Goal: Register for event/course

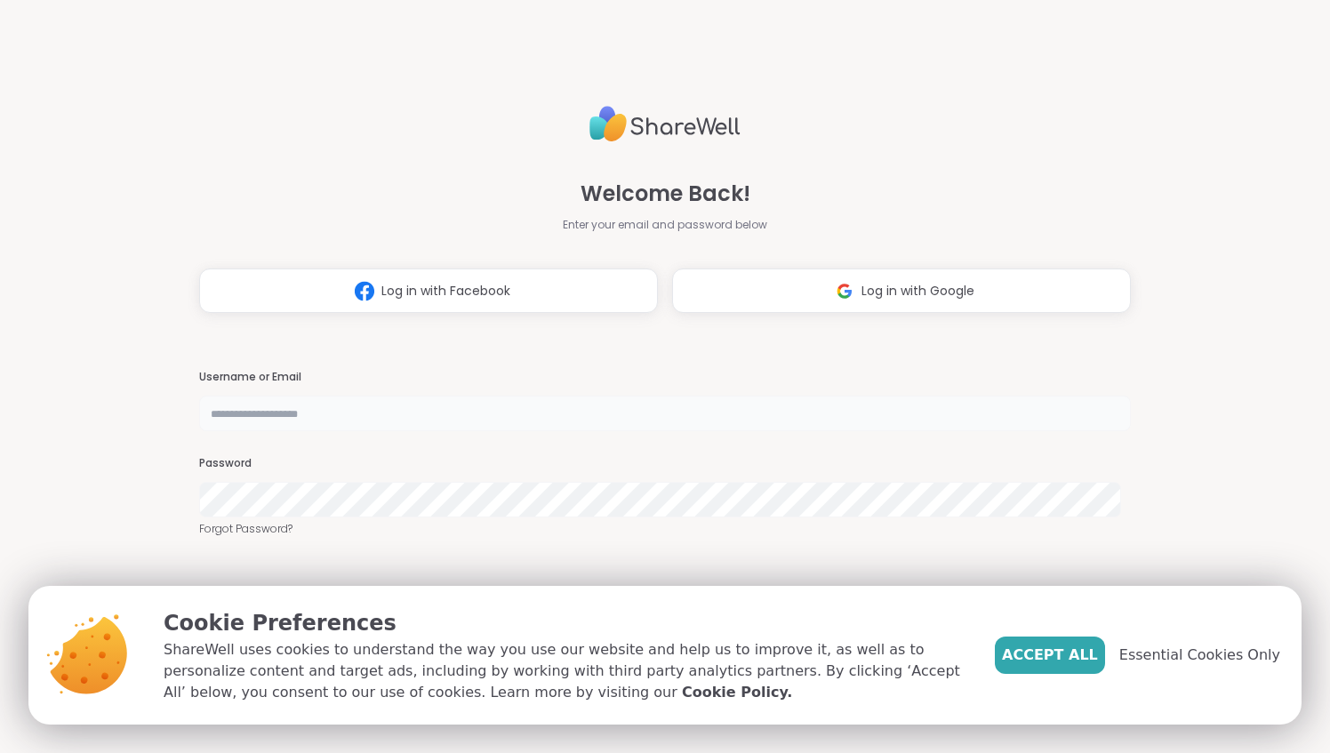
click at [351, 416] on input "text" at bounding box center [664, 414] width 931 height 36
type input "**********"
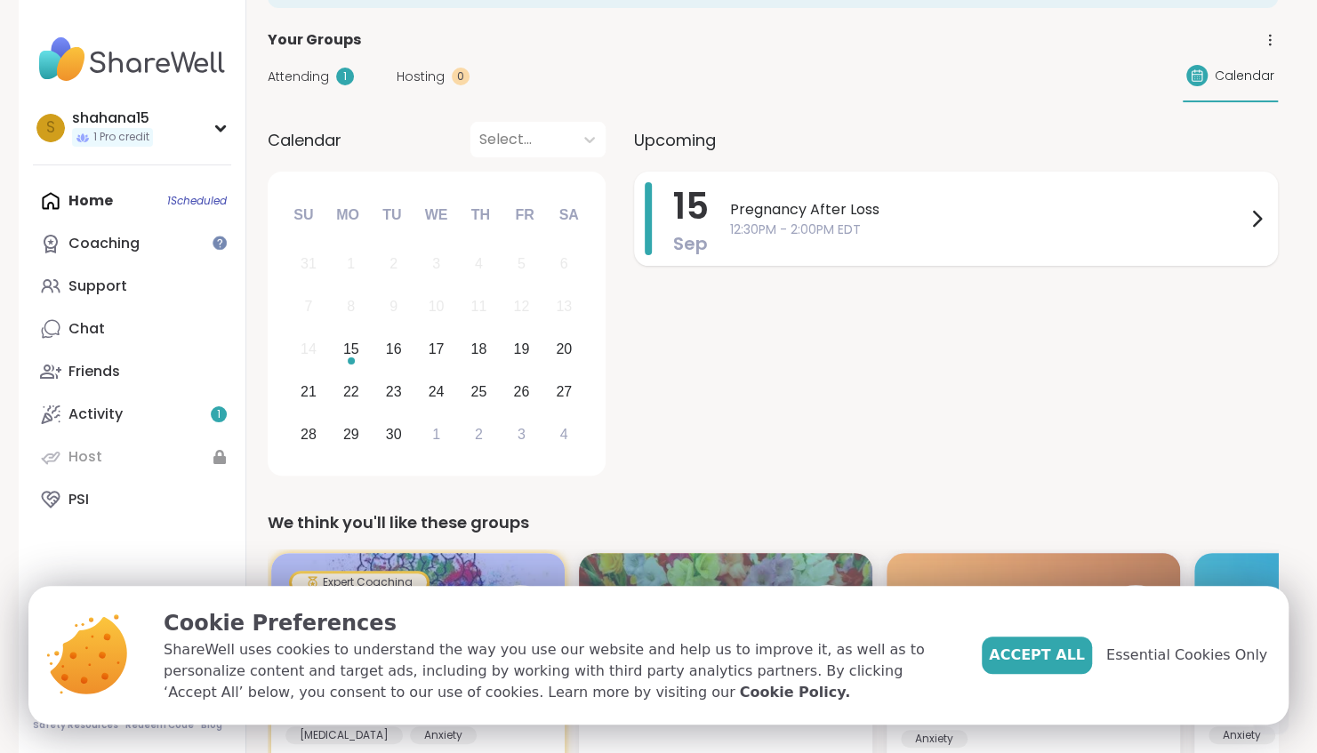
click at [802, 226] on span "12:30PM - 2:00PM EDT" at bounding box center [988, 229] width 516 height 19
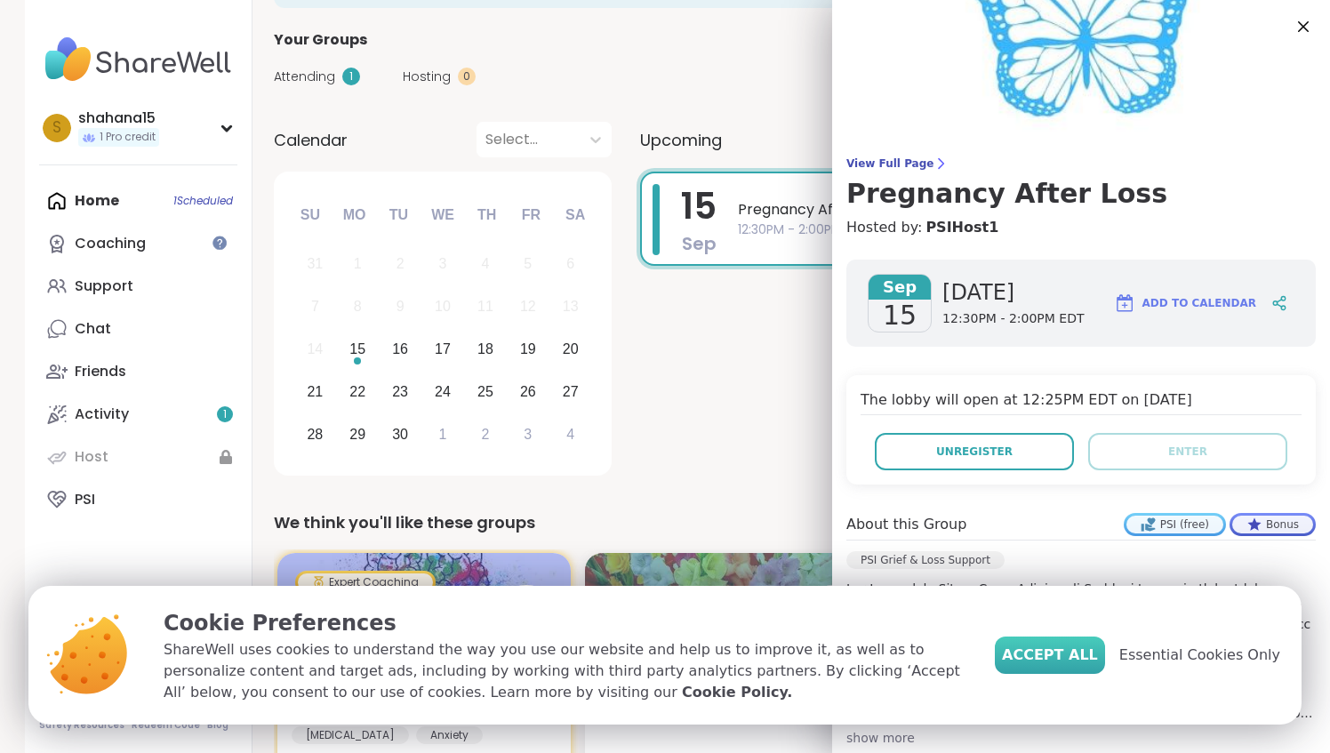
click at [1046, 656] on span "Accept All" at bounding box center [1050, 655] width 96 height 21
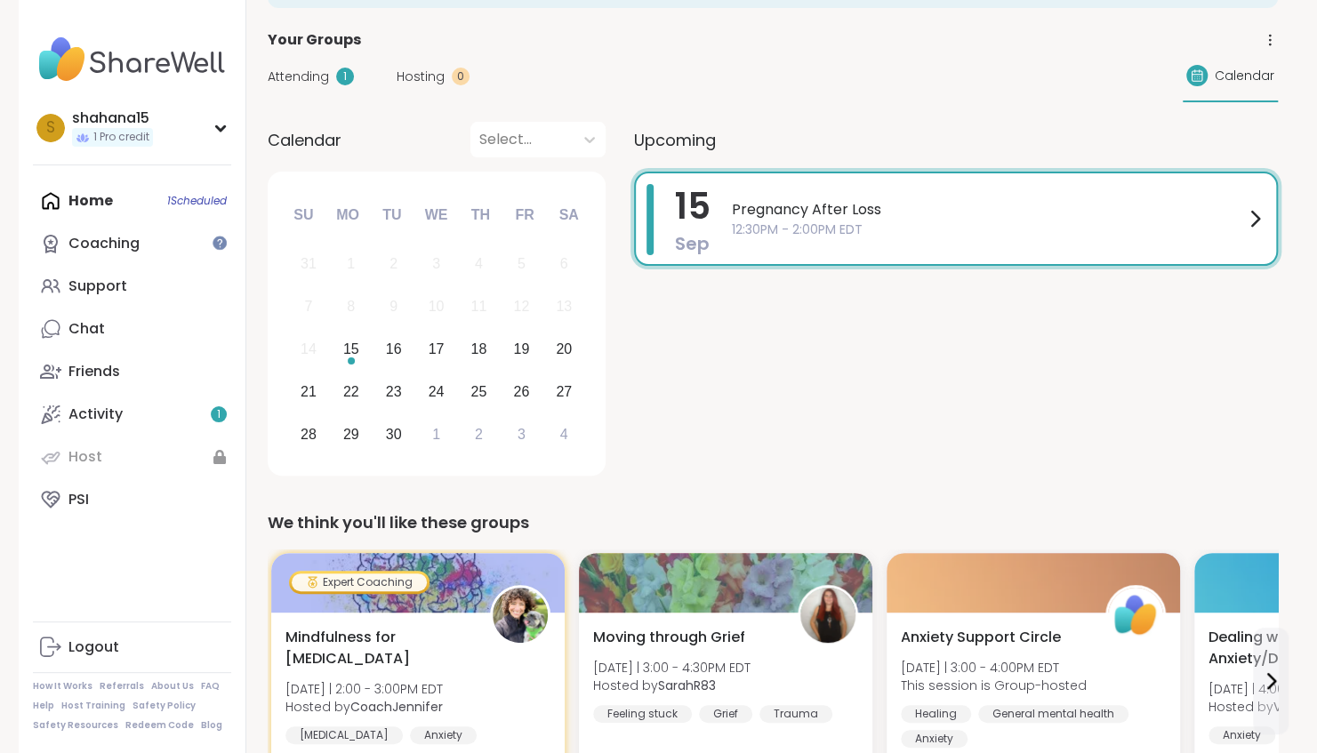
click at [1077, 212] on span "Pregnancy After Loss" at bounding box center [988, 209] width 512 height 21
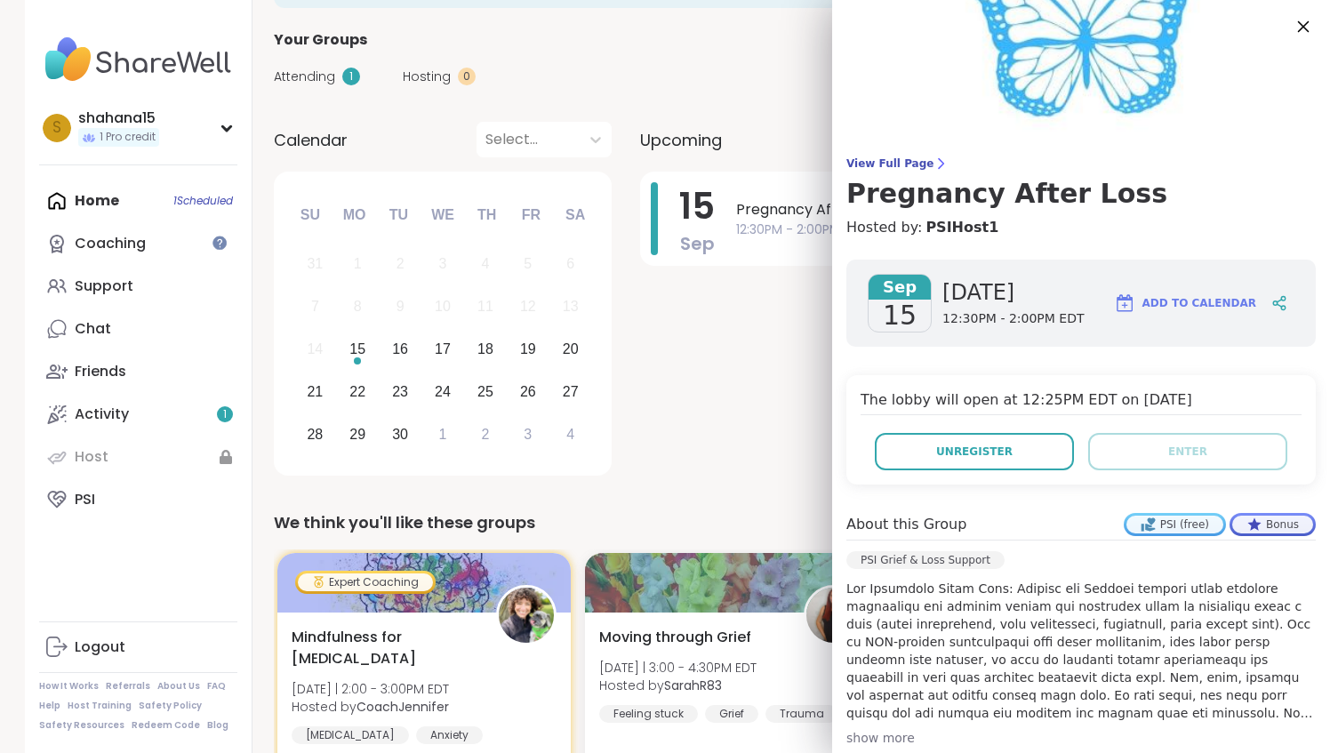
click at [1292, 27] on icon at bounding box center [1303, 26] width 22 height 22
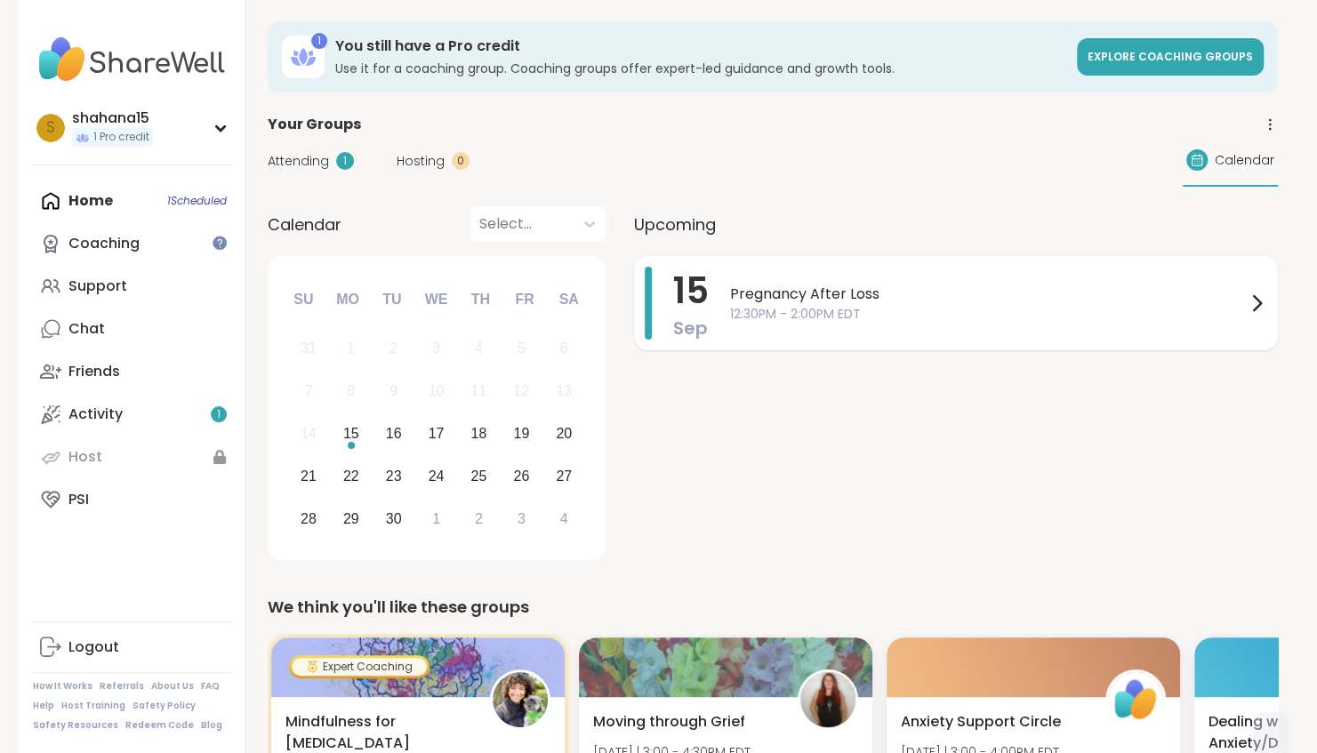
click at [1118, 311] on span "12:30PM - 2:00PM EDT" at bounding box center [988, 314] width 516 height 19
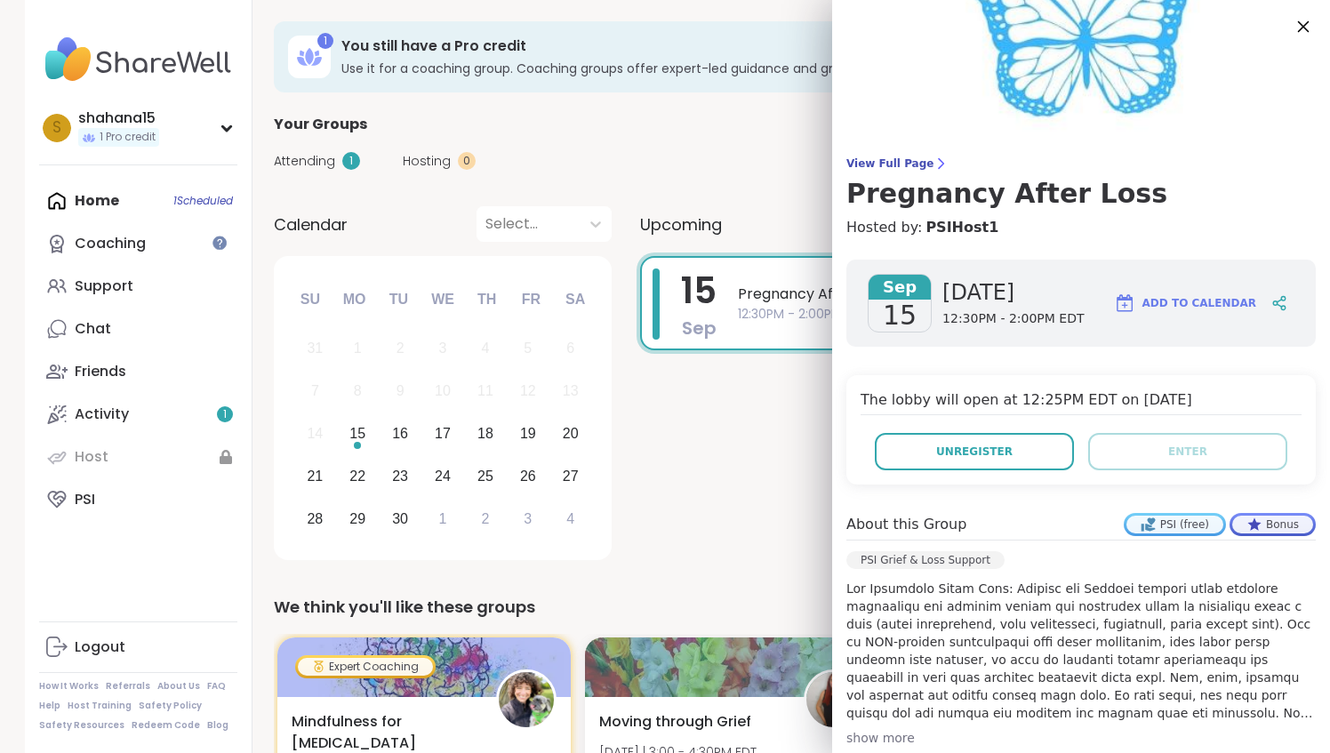
click at [1298, 30] on icon at bounding box center [1304, 27] width 12 height 12
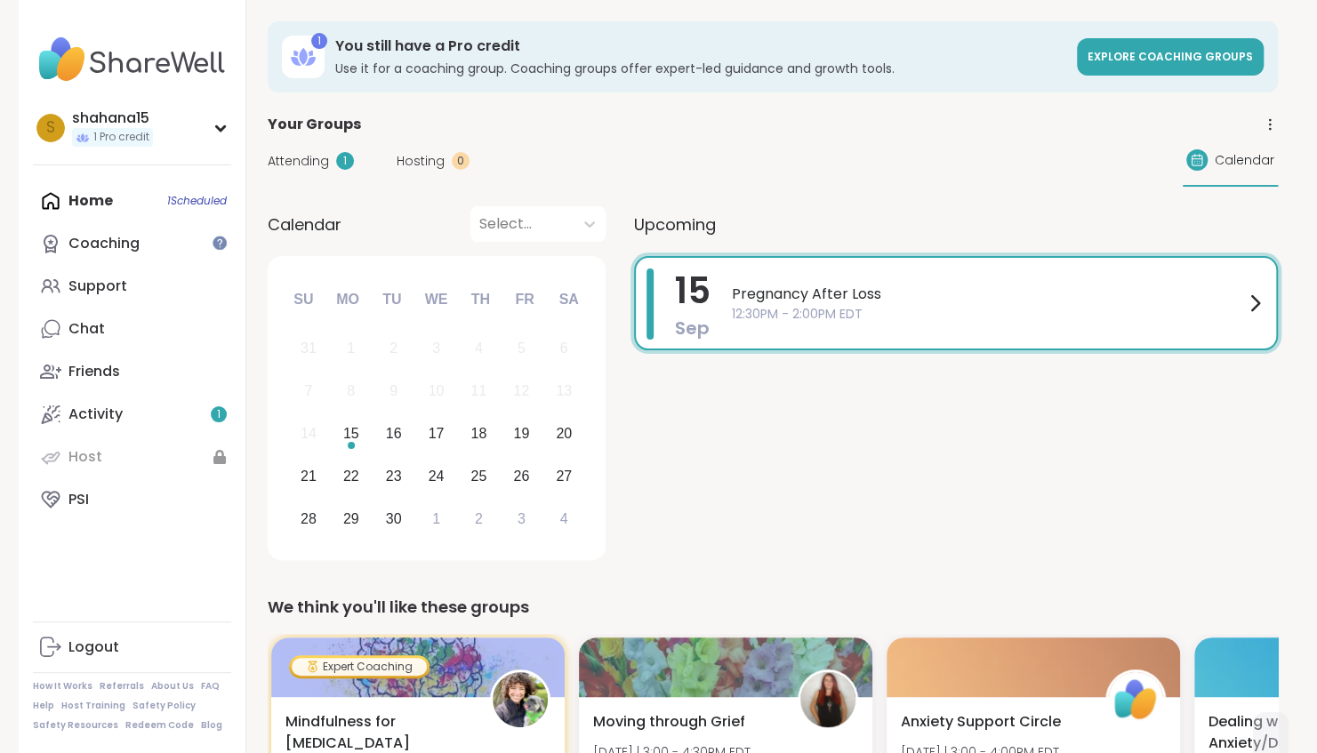
click at [1161, 308] on span "12:30PM - 2:00PM EDT" at bounding box center [988, 314] width 512 height 19
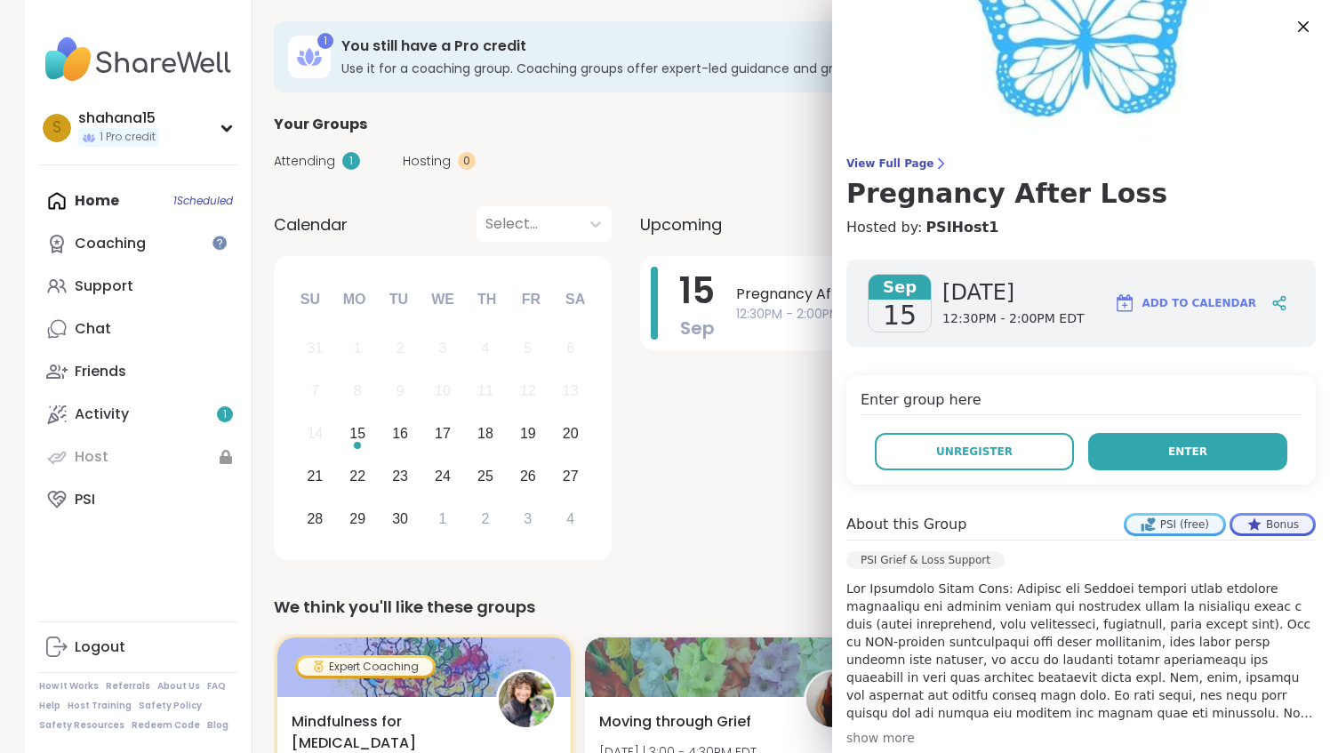
click at [1169, 441] on button "Enter" at bounding box center [1187, 451] width 199 height 37
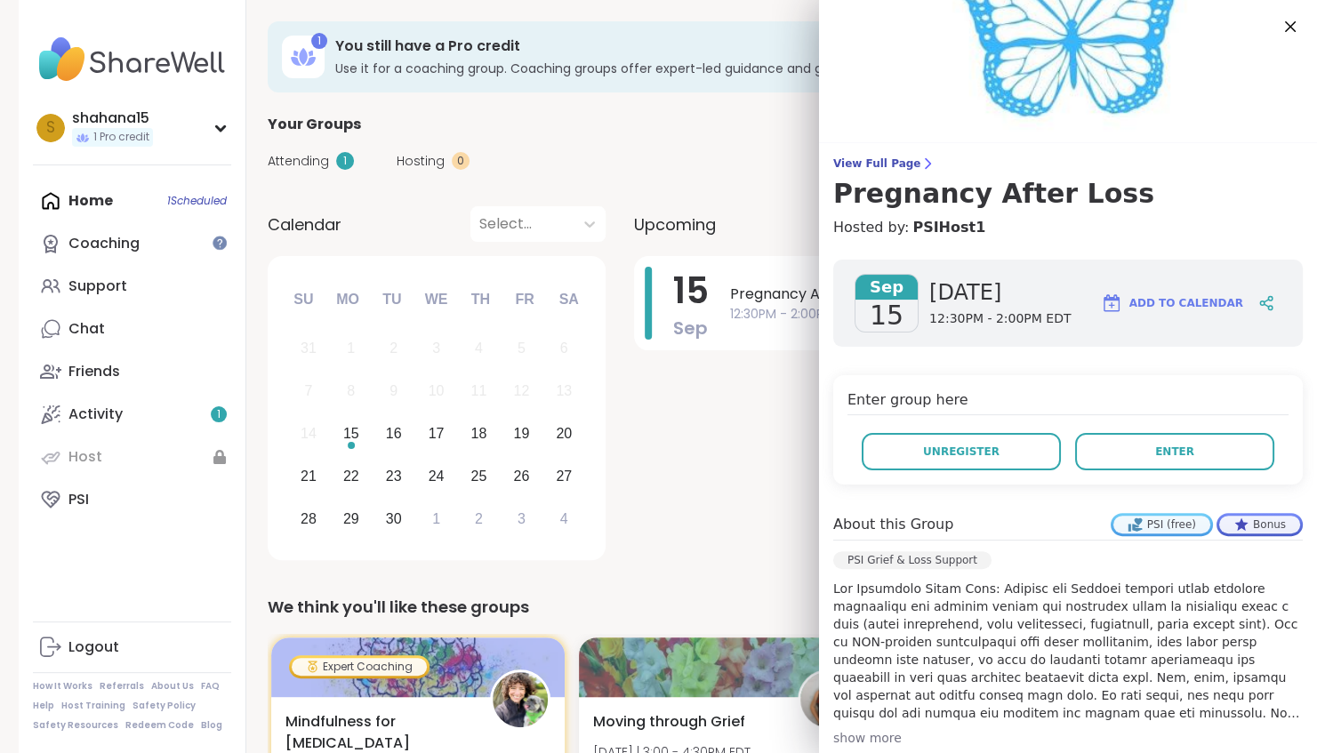
click at [640, 139] on div "Attending 1 Hosting 0 Calendar" at bounding box center [773, 161] width 1010 height 52
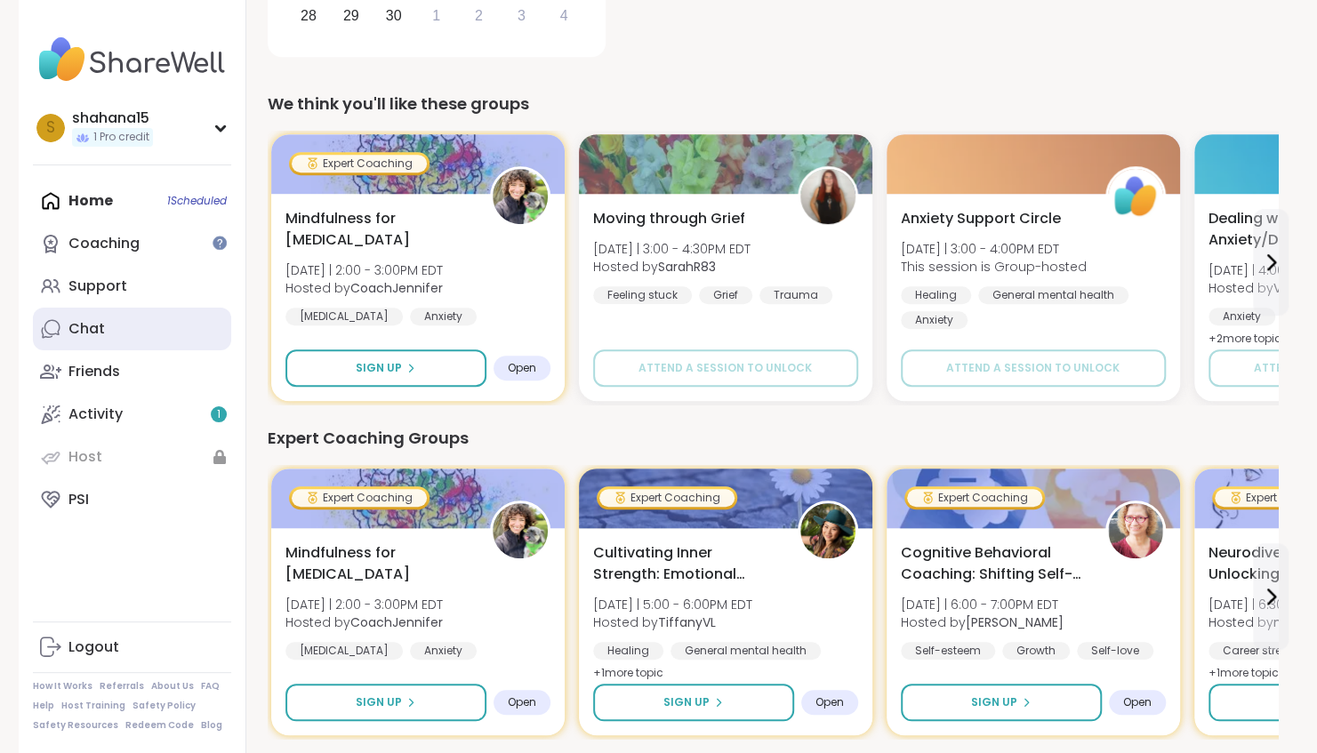
scroll to position [333, 0]
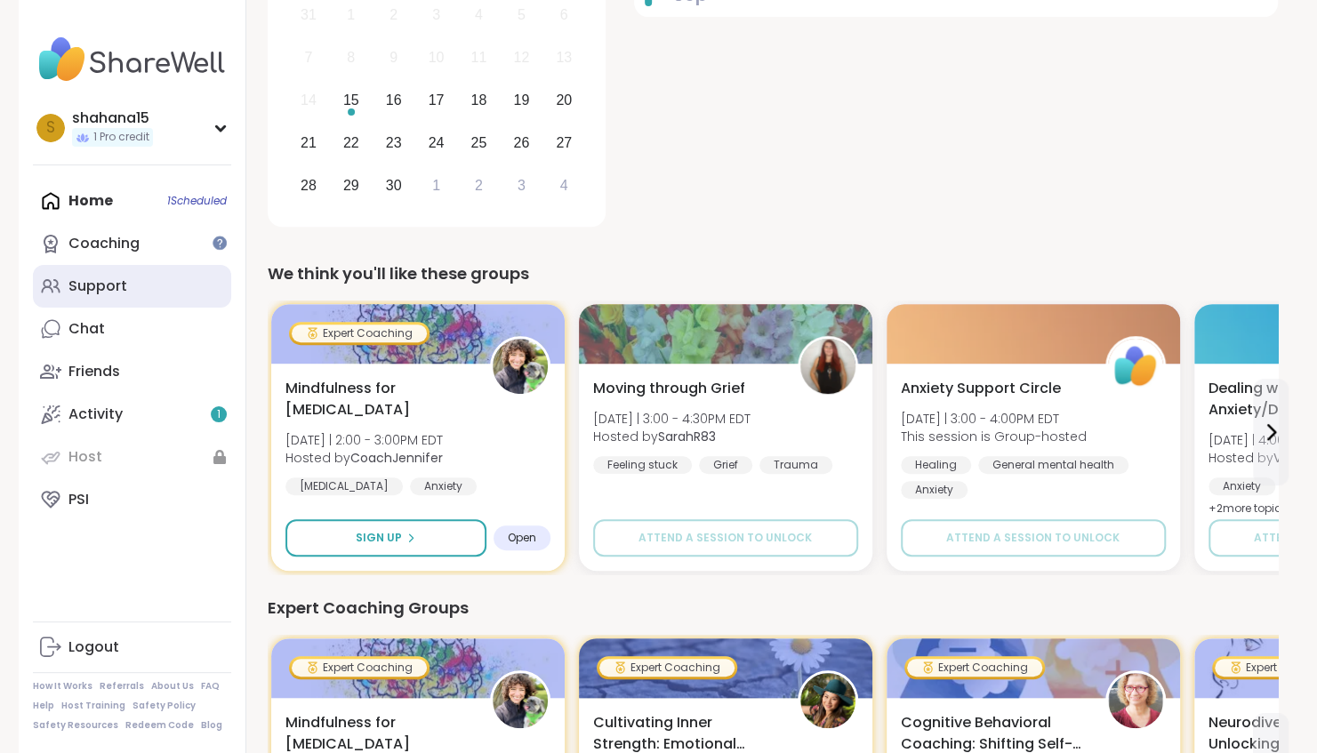
click at [129, 290] on link "Support" at bounding box center [132, 286] width 198 height 43
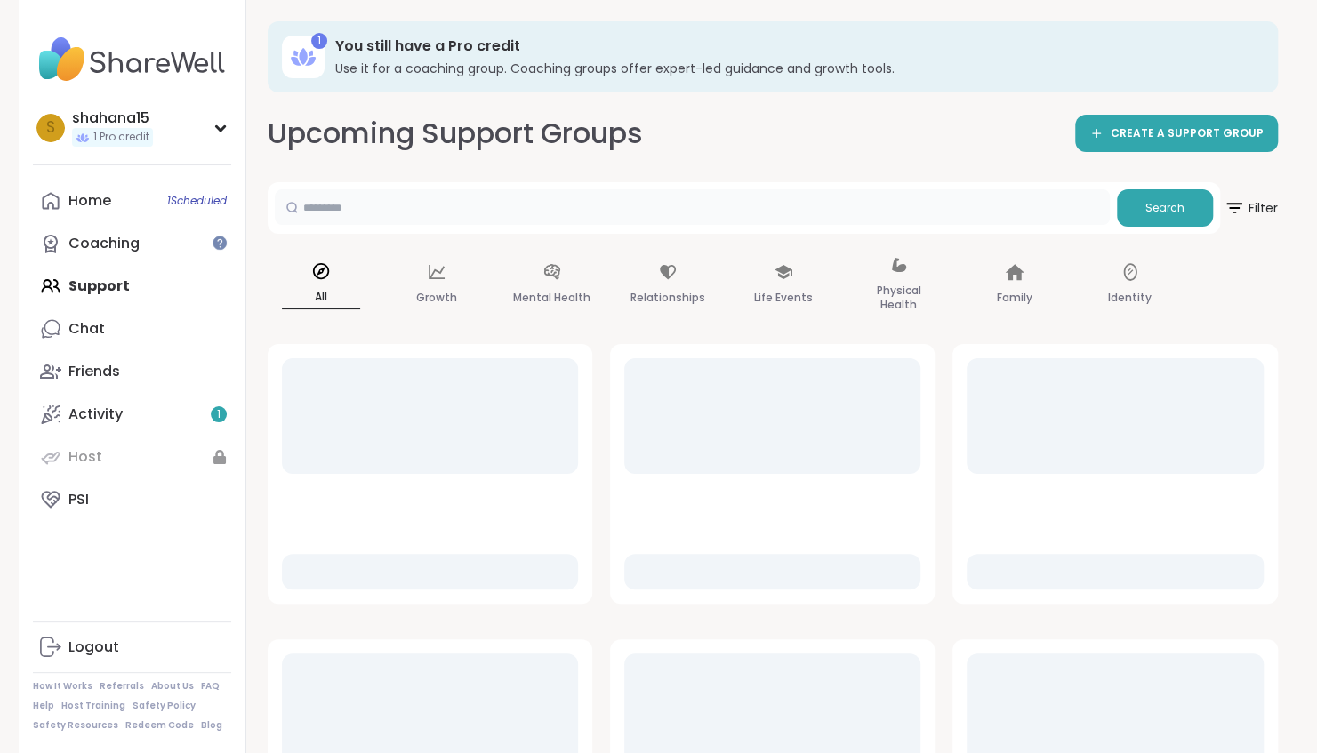
click at [468, 208] on input "text" at bounding box center [692, 207] width 835 height 36
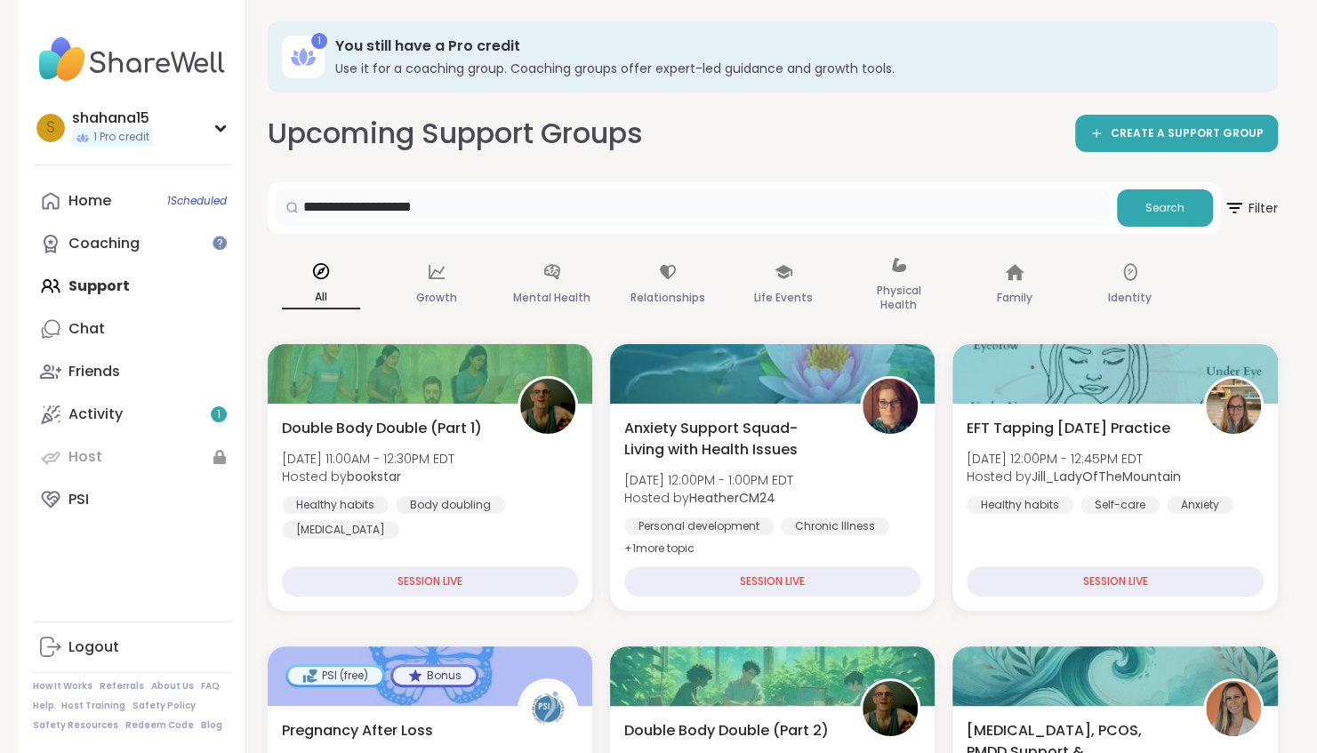
type input "**********"
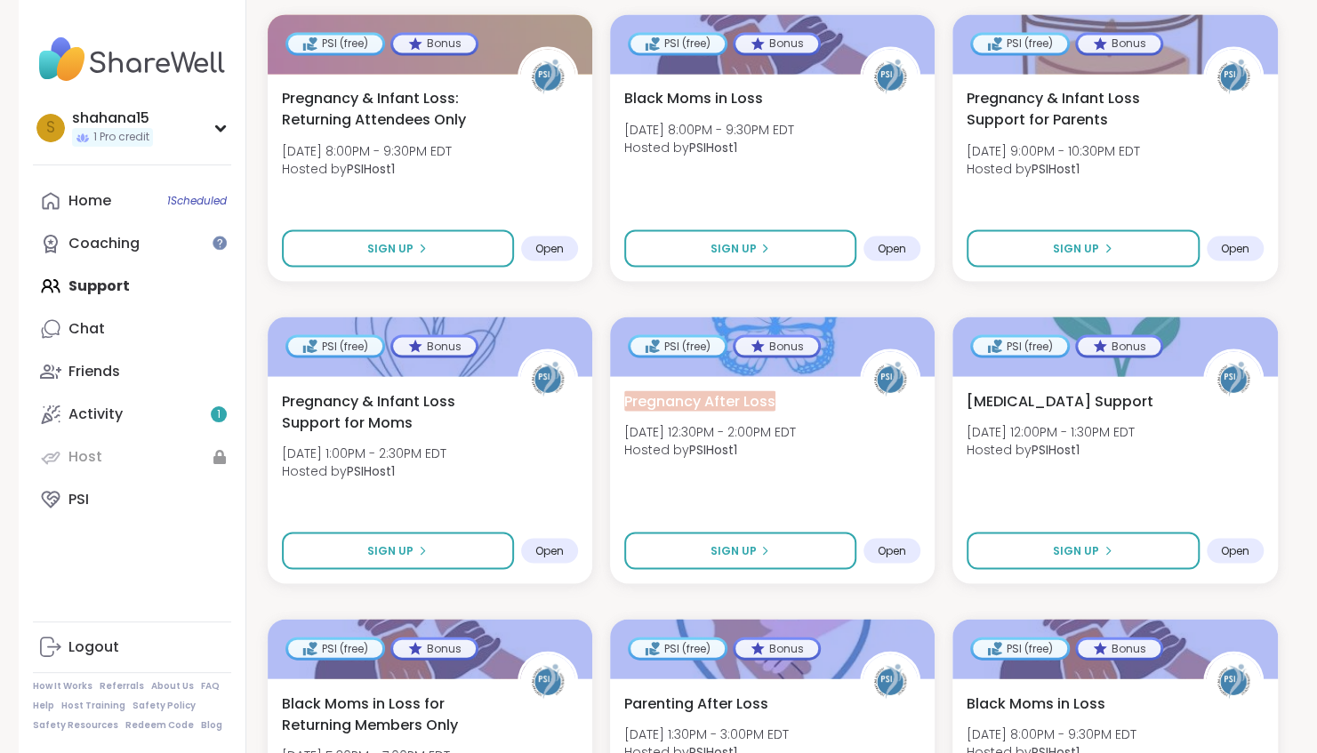
scroll to position [1845, 0]
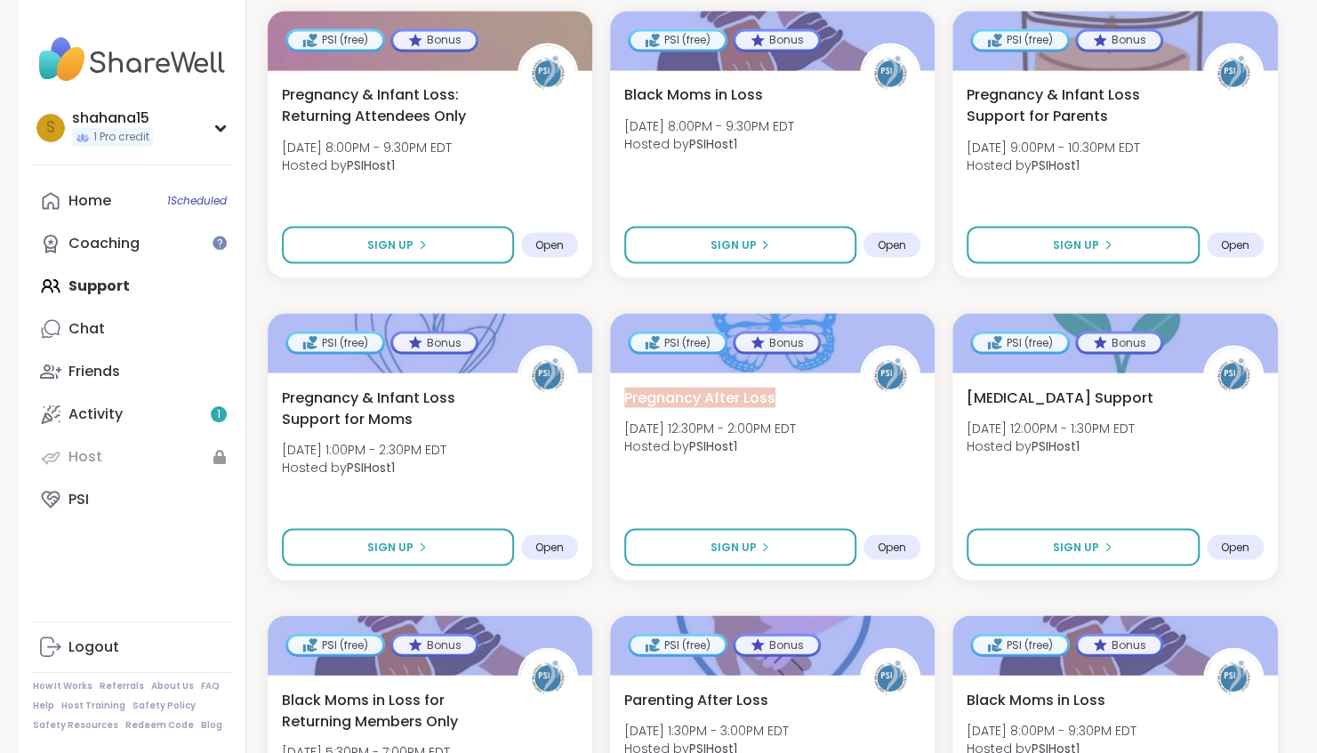
click at [1309, 430] on div "**********" at bounding box center [658, 159] width 1317 height 4009
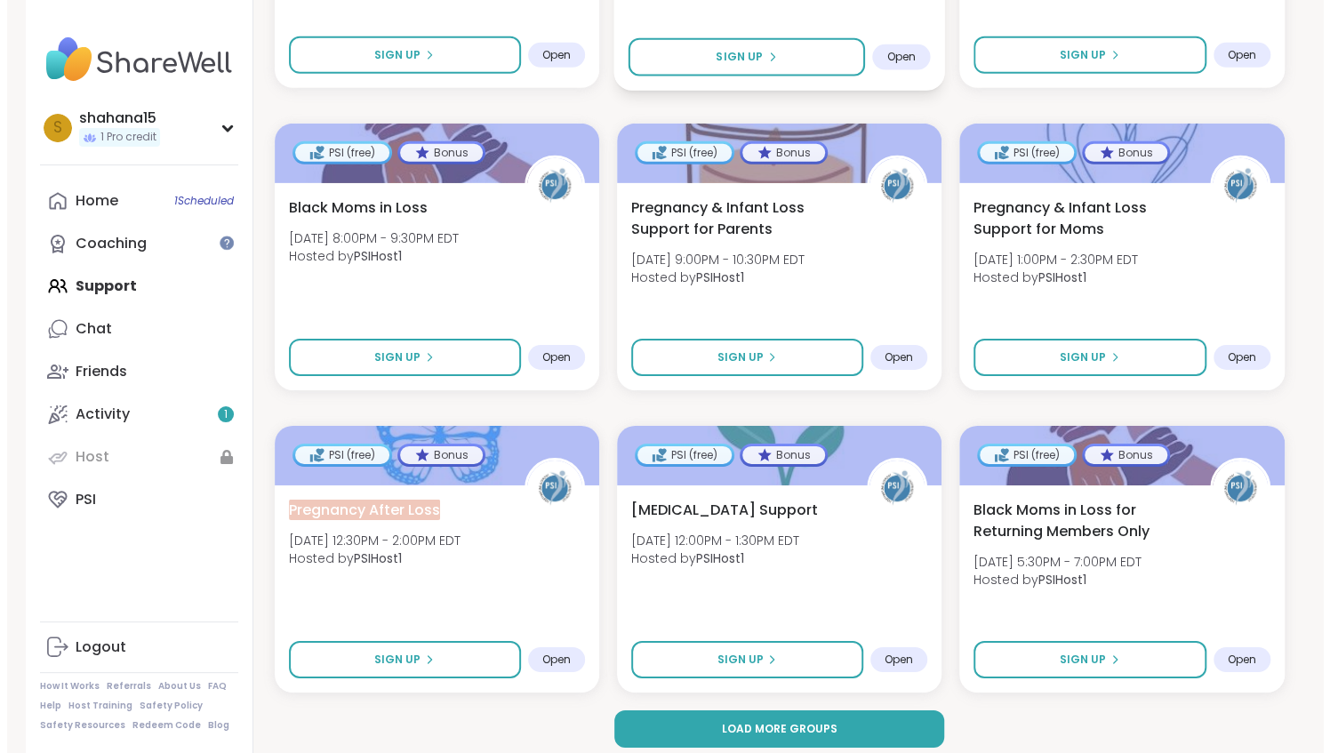
scroll to position [3255, 0]
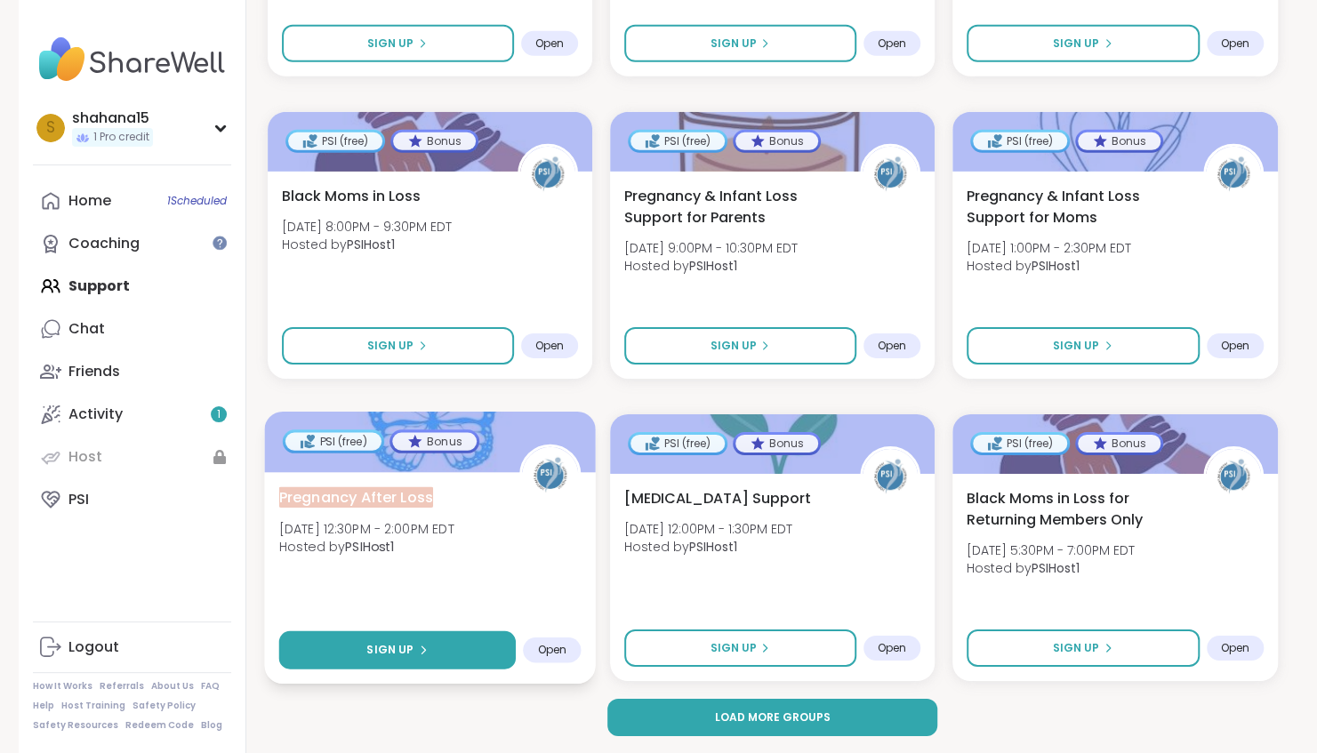
click at [386, 649] on span "Sign Up" at bounding box center [389, 650] width 47 height 16
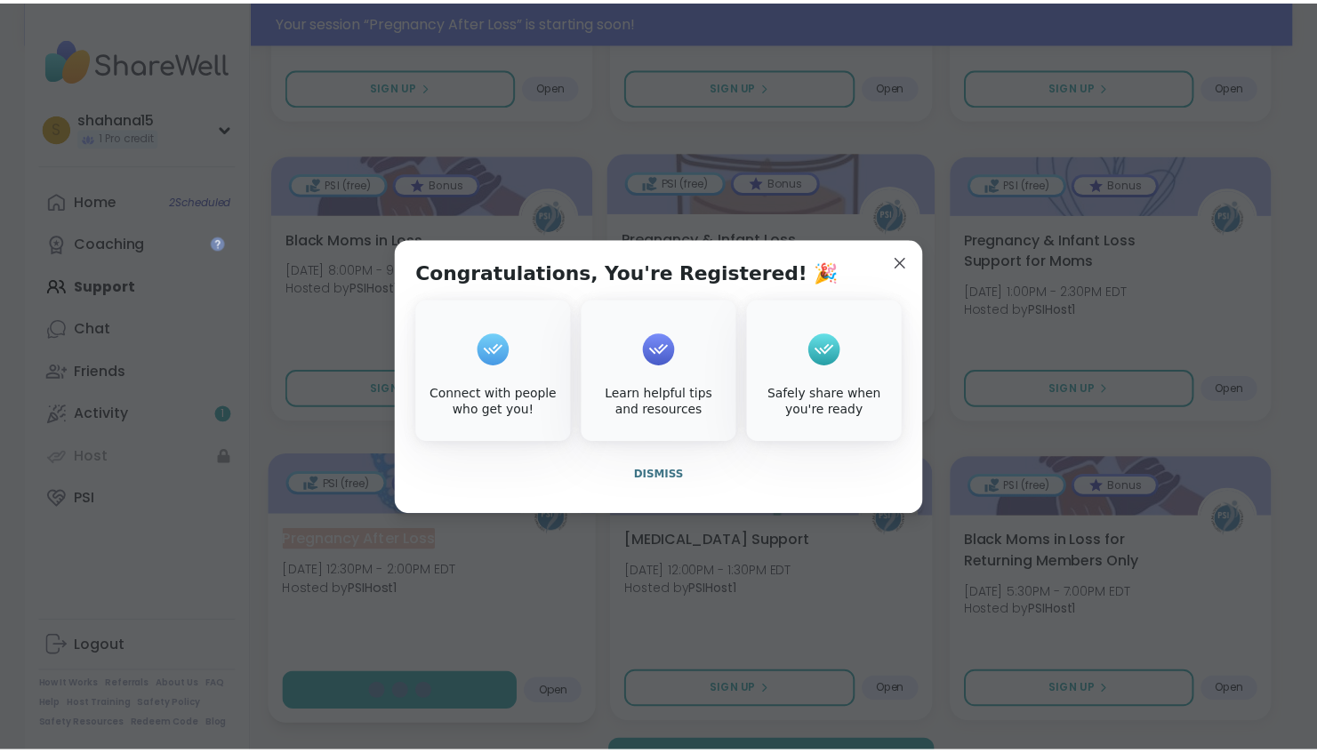
scroll to position [3297, 0]
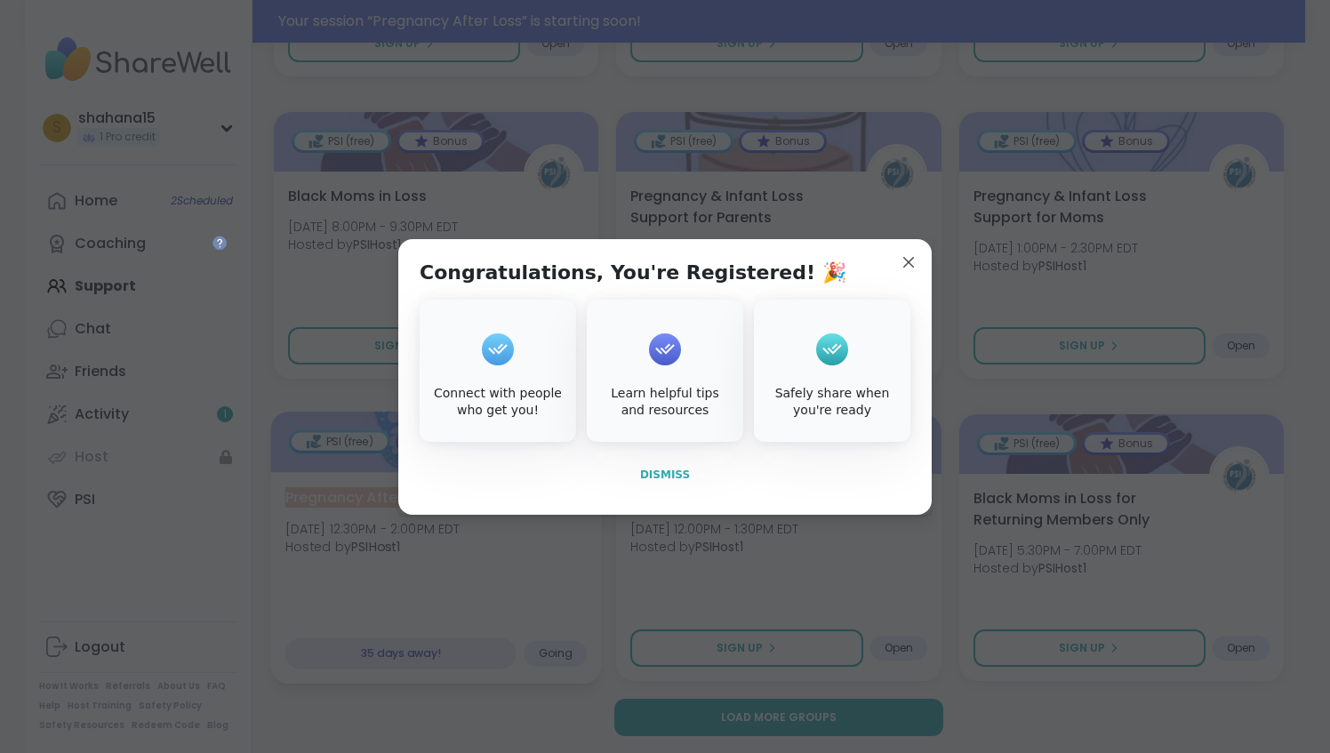
click at [653, 474] on span "Dismiss" at bounding box center [665, 475] width 50 height 12
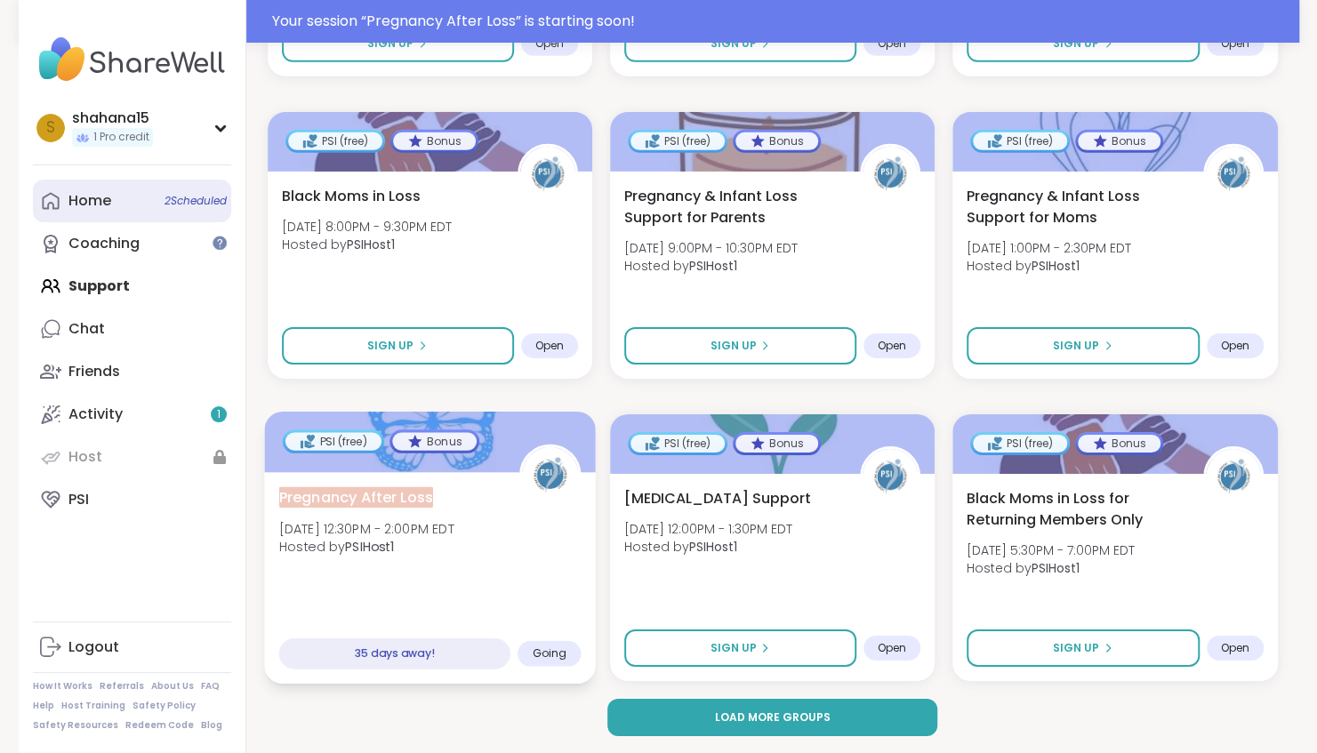
click at [100, 201] on div "Home 2 Scheduled" at bounding box center [89, 201] width 43 height 20
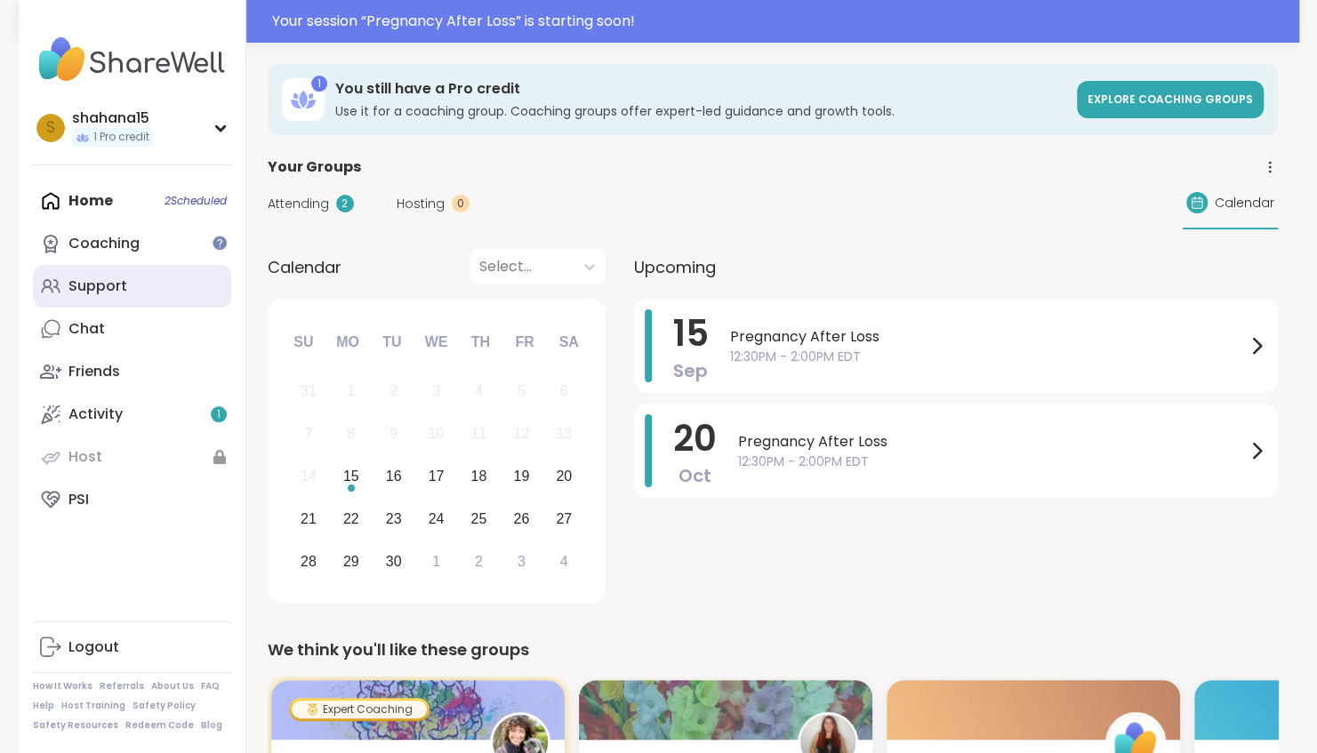
click at [142, 297] on link "Support" at bounding box center [132, 286] width 198 height 43
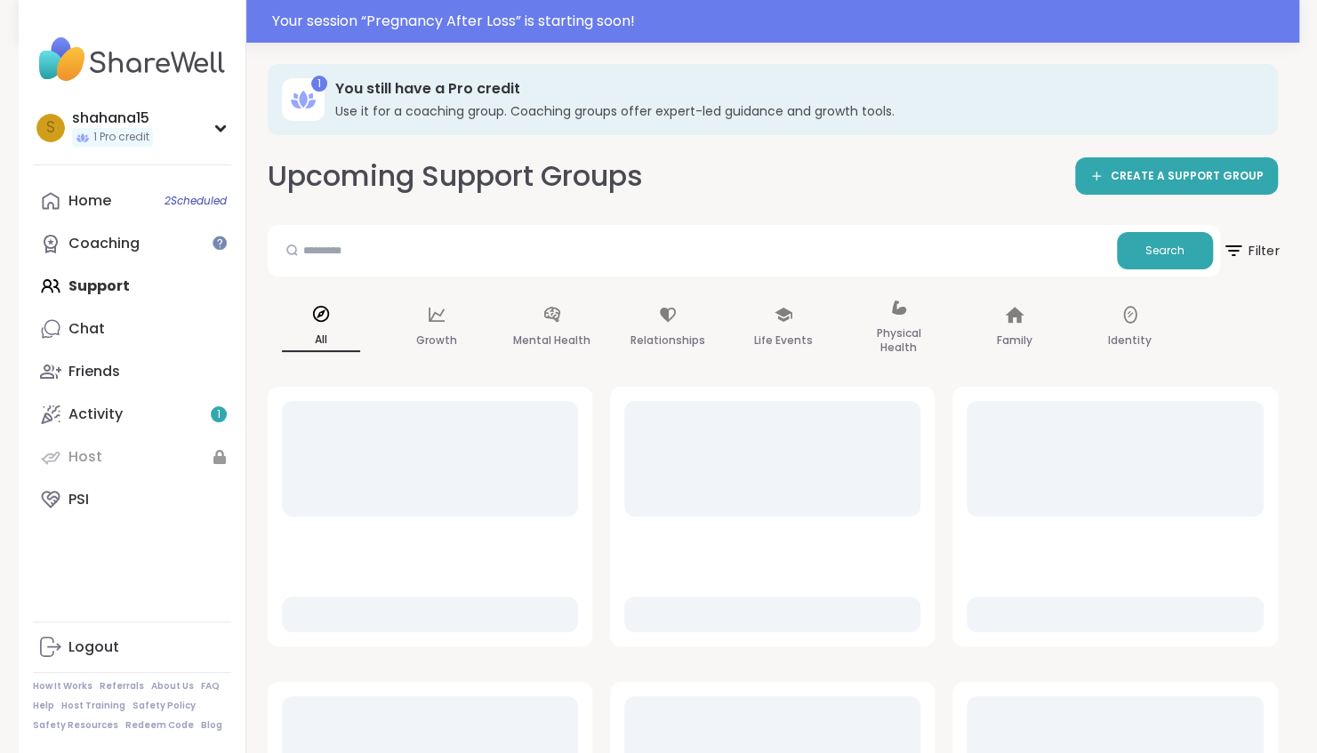
click at [1248, 248] on span "Filter" at bounding box center [1250, 250] width 57 height 44
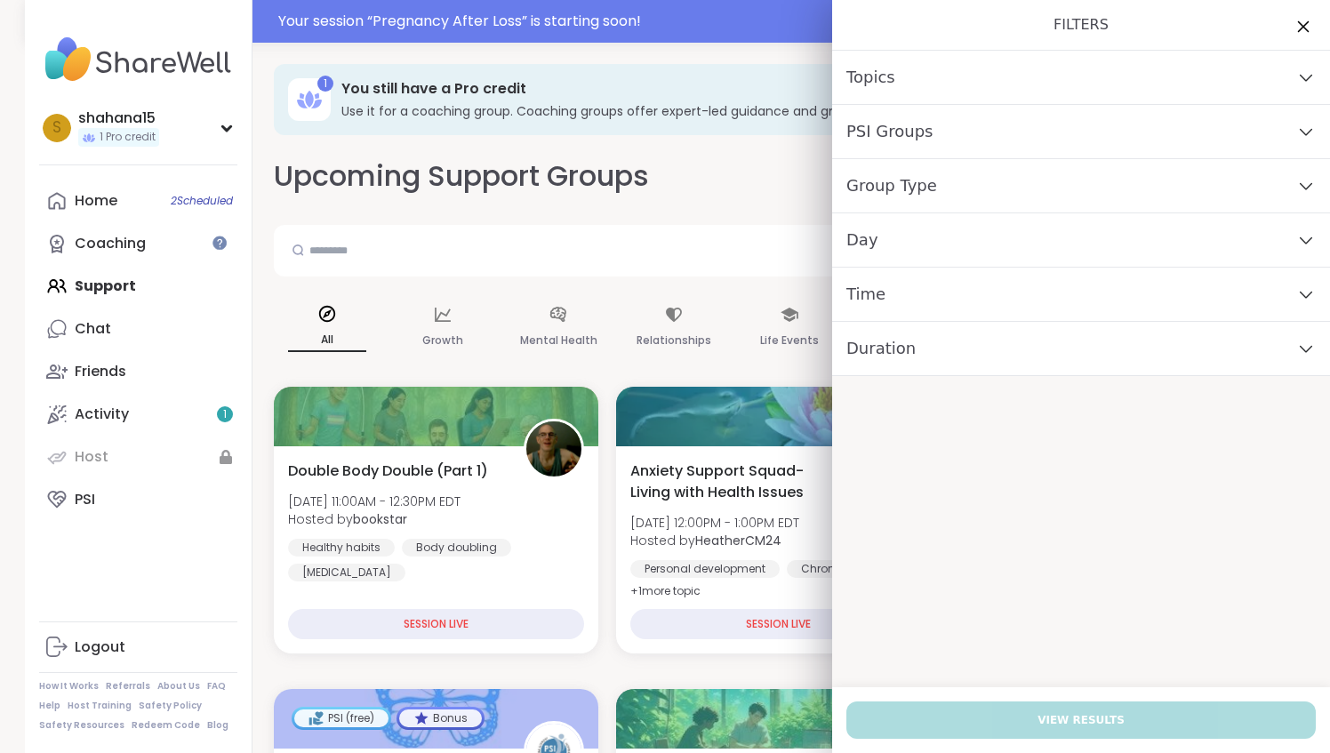
click at [1292, 28] on icon at bounding box center [1303, 26] width 22 height 22
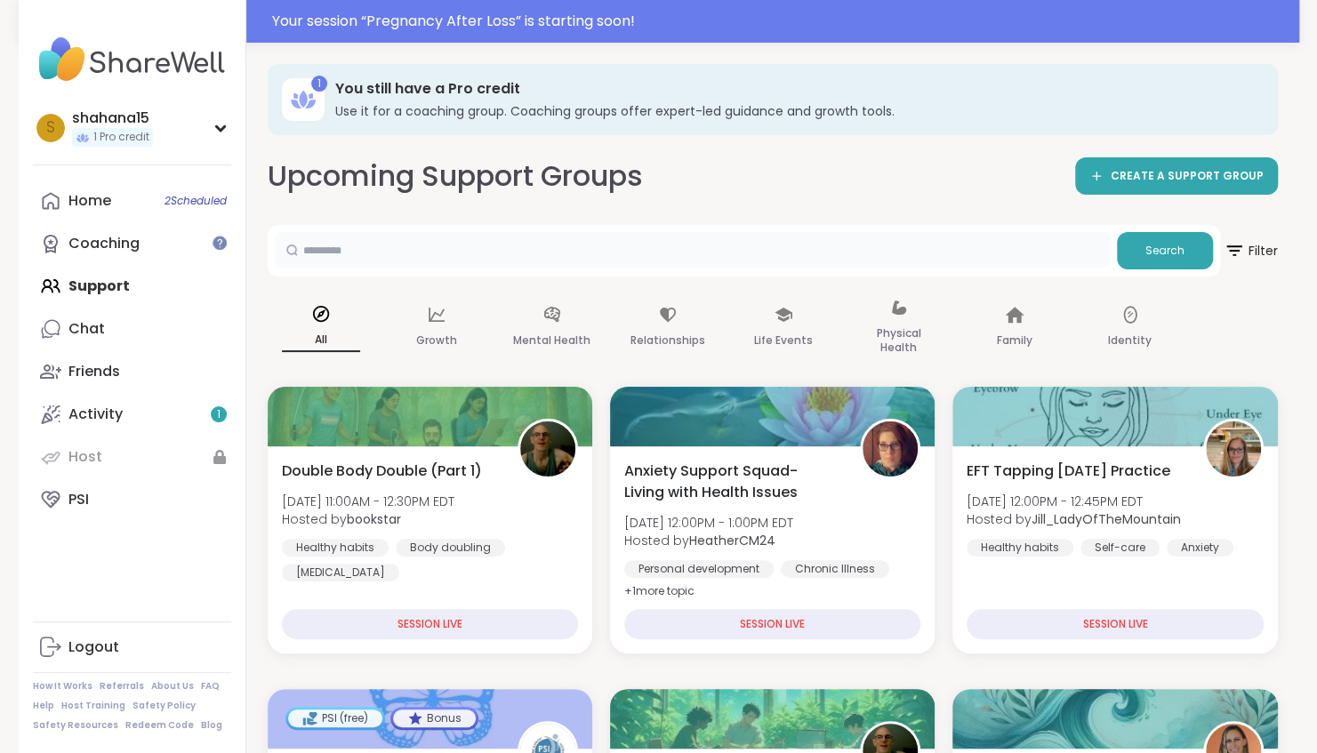
click at [429, 236] on input "text" at bounding box center [692, 250] width 835 height 36
type input "**********"
click at [1227, 251] on icon at bounding box center [1233, 250] width 16 height 11
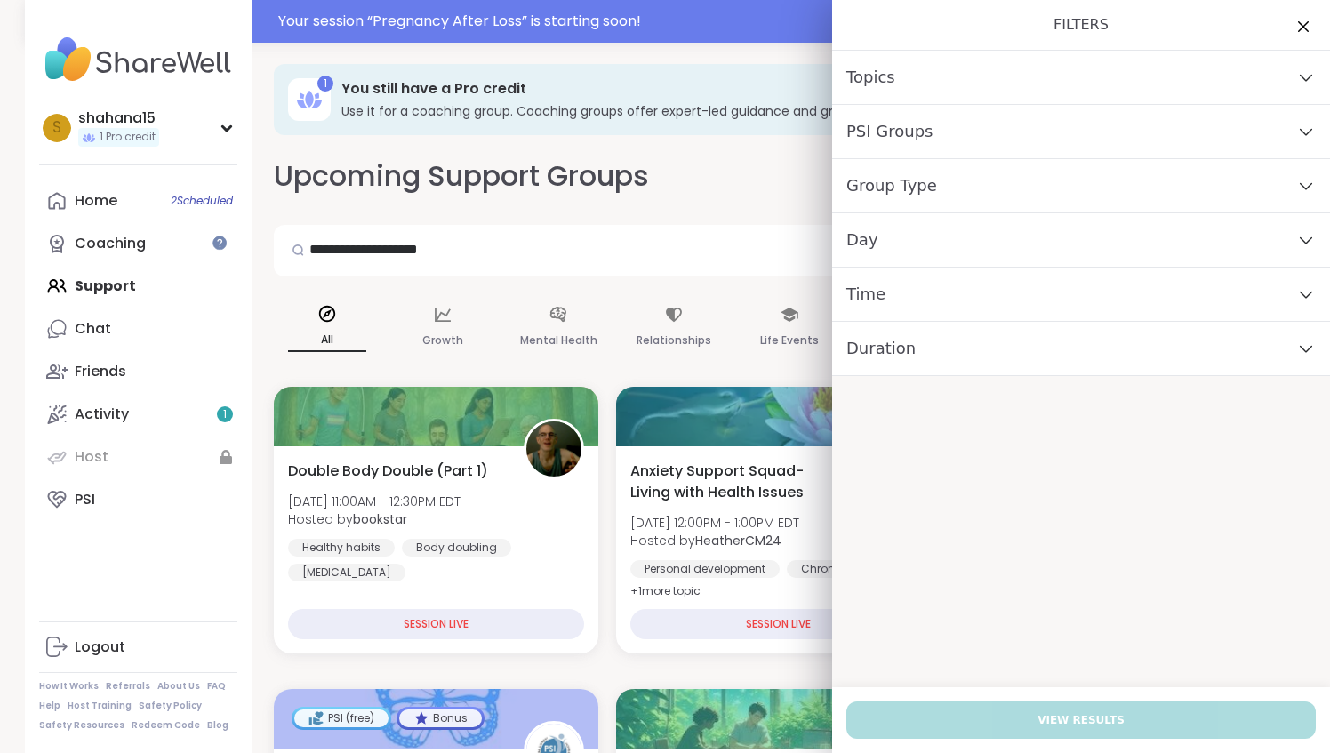
click at [893, 199] on div "Group Type" at bounding box center [1081, 186] width 498 height 54
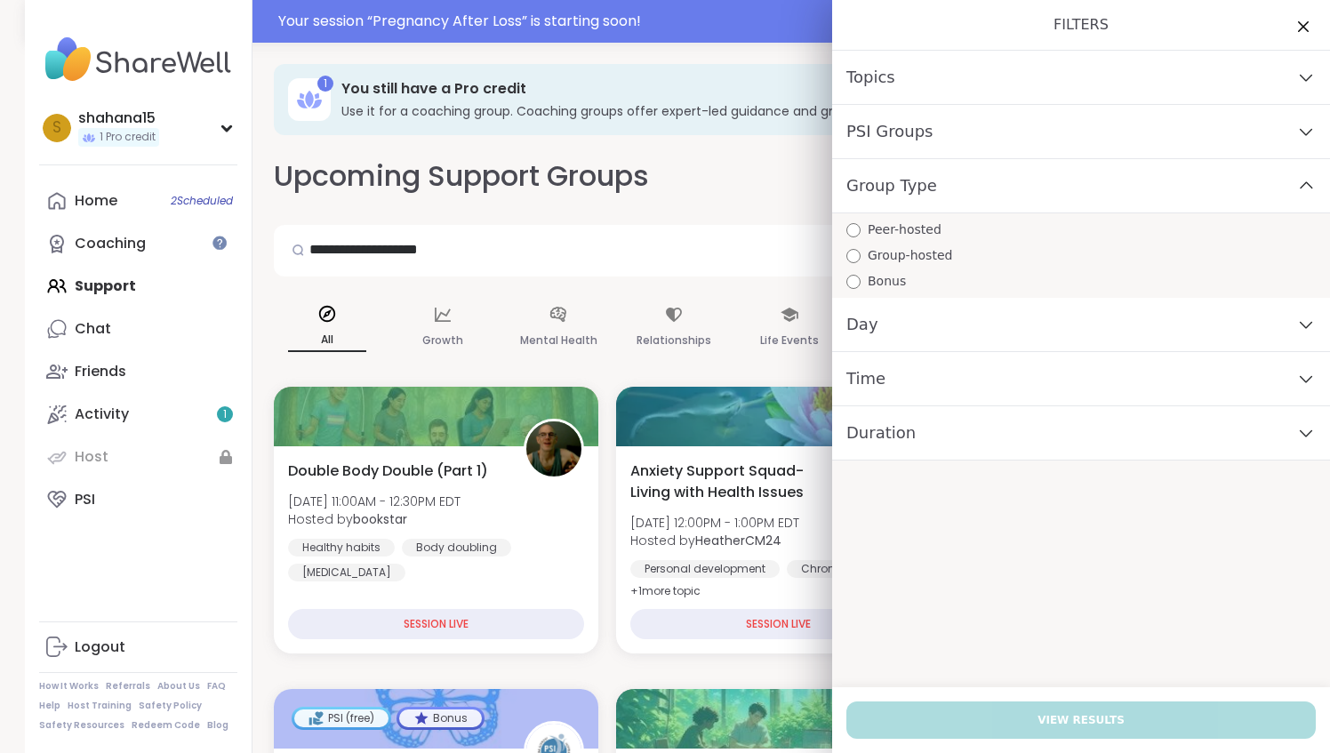
click at [896, 193] on span "Group Type" at bounding box center [891, 185] width 91 height 25
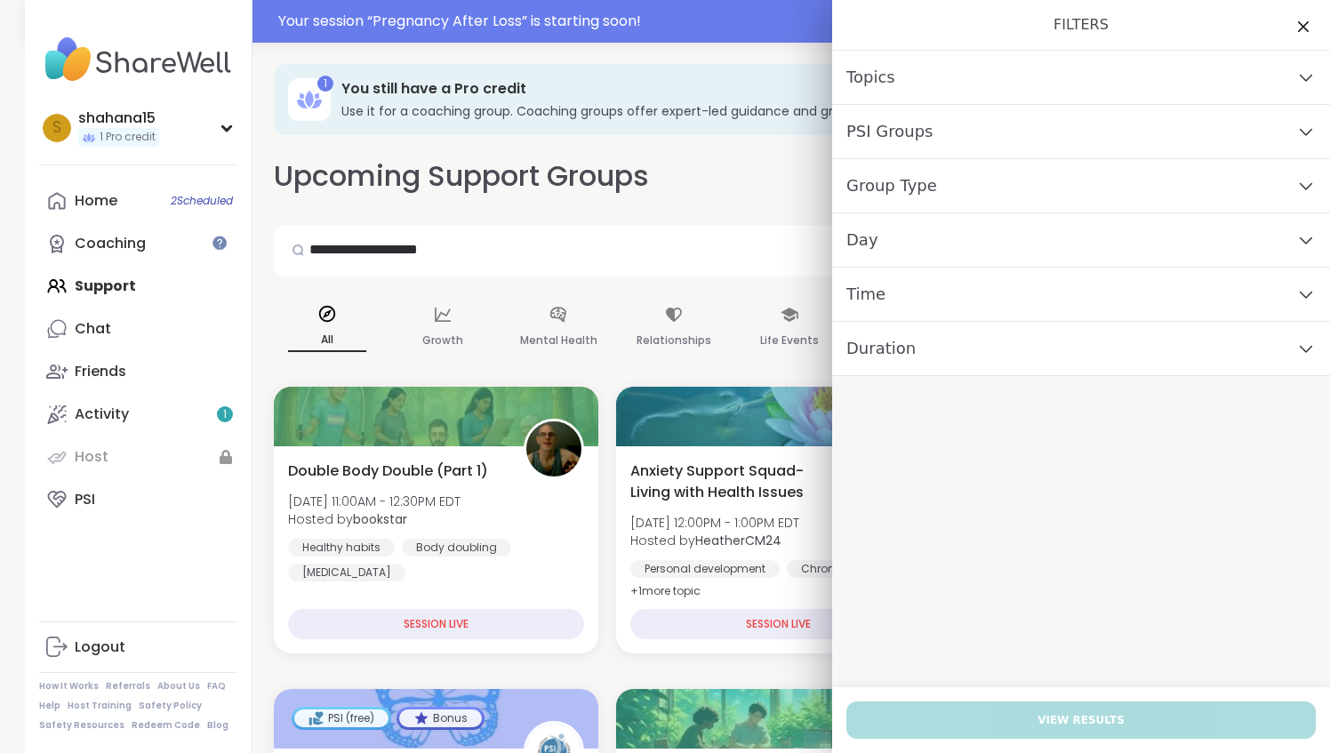
click at [877, 242] on div "Day" at bounding box center [1081, 240] width 498 height 54
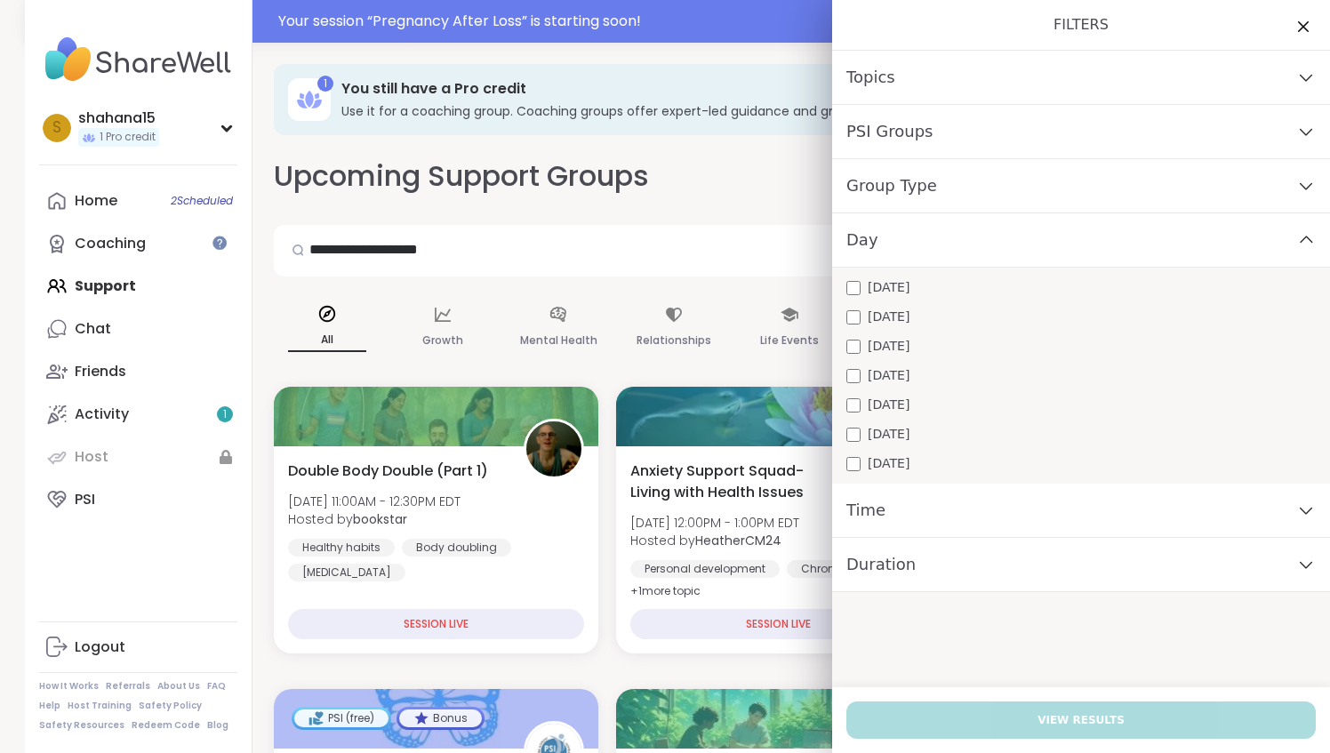
click at [886, 282] on span "[DATE]" at bounding box center [889, 287] width 42 height 19
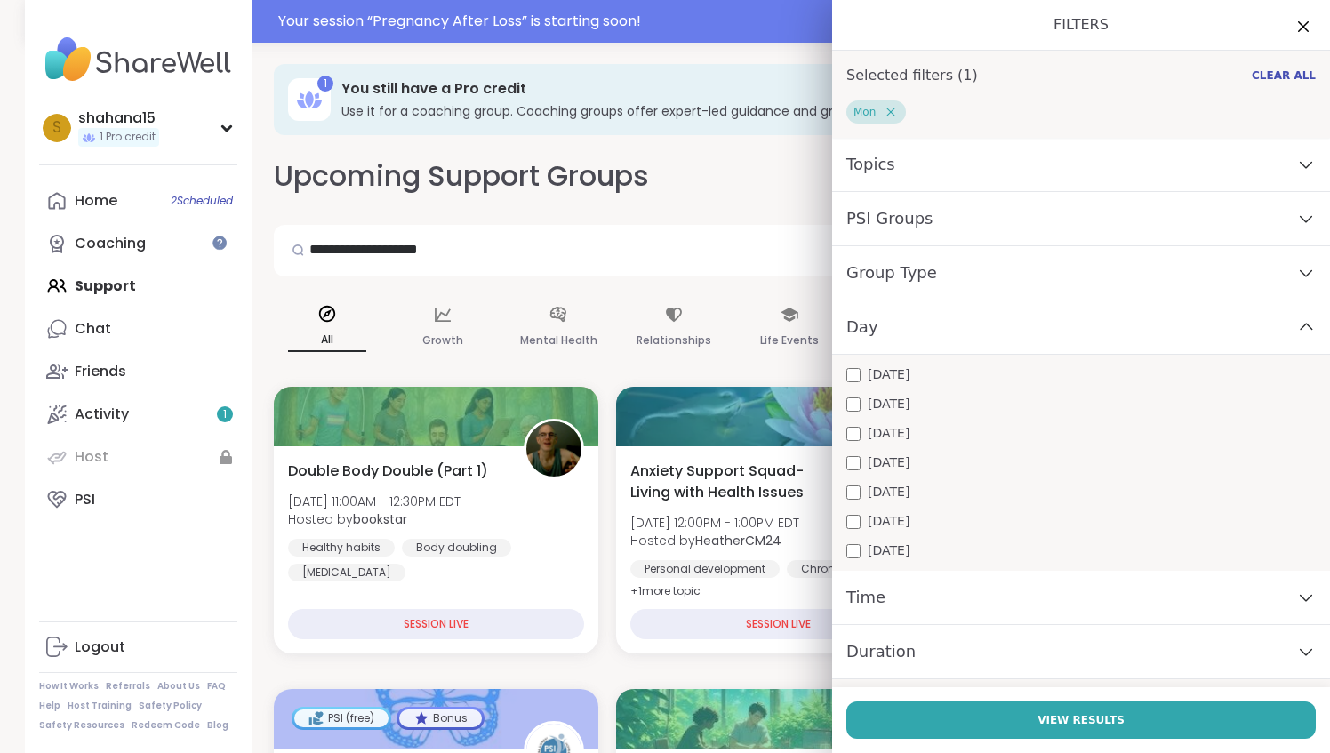
click at [909, 317] on div "Day" at bounding box center [1081, 327] width 498 height 54
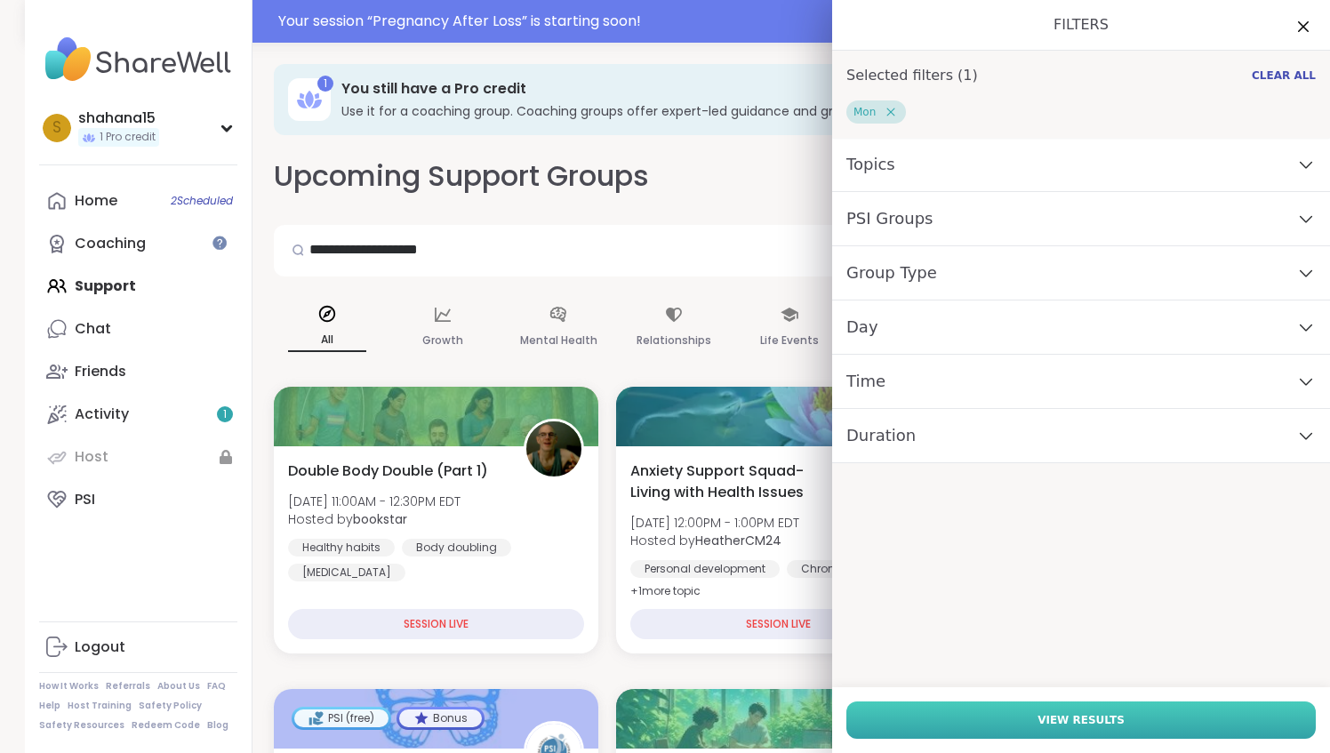
click at [1031, 712] on button "View Results" at bounding box center [1080, 719] width 469 height 37
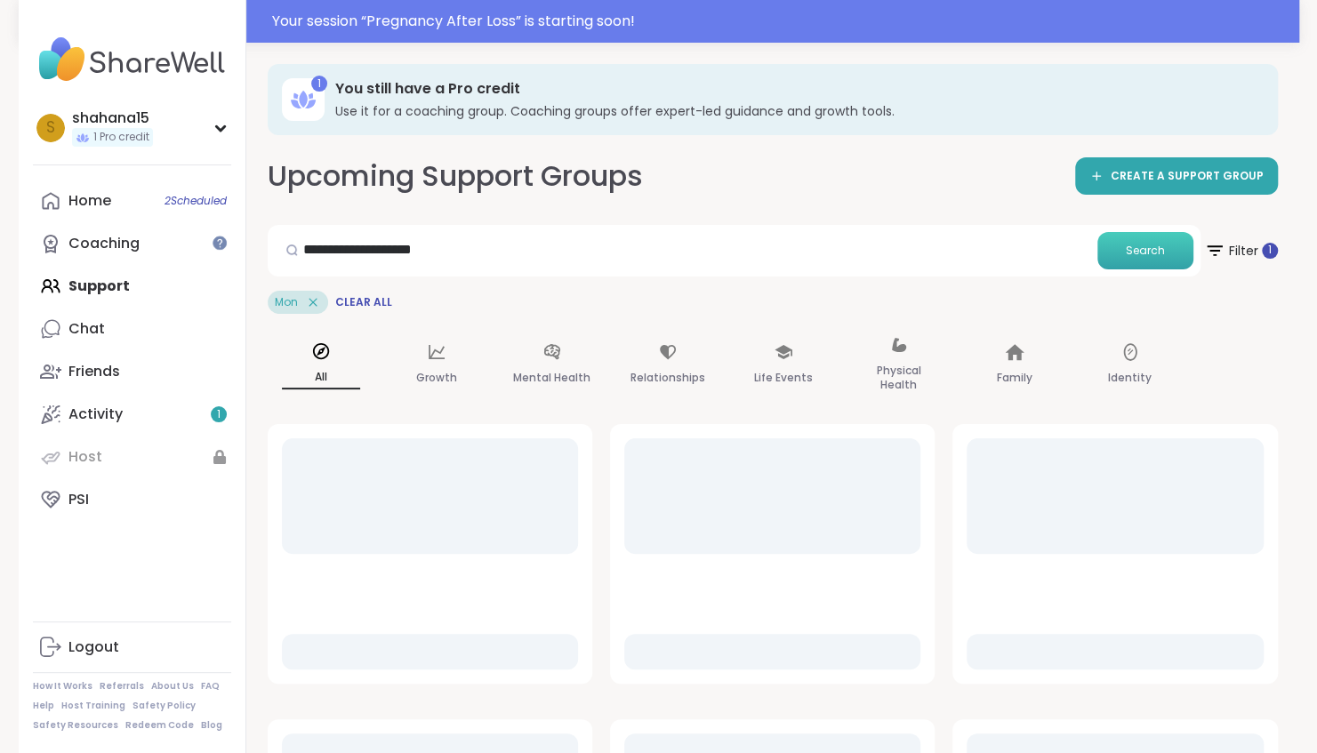
click at [1137, 256] on span "Search" at bounding box center [1145, 251] width 39 height 16
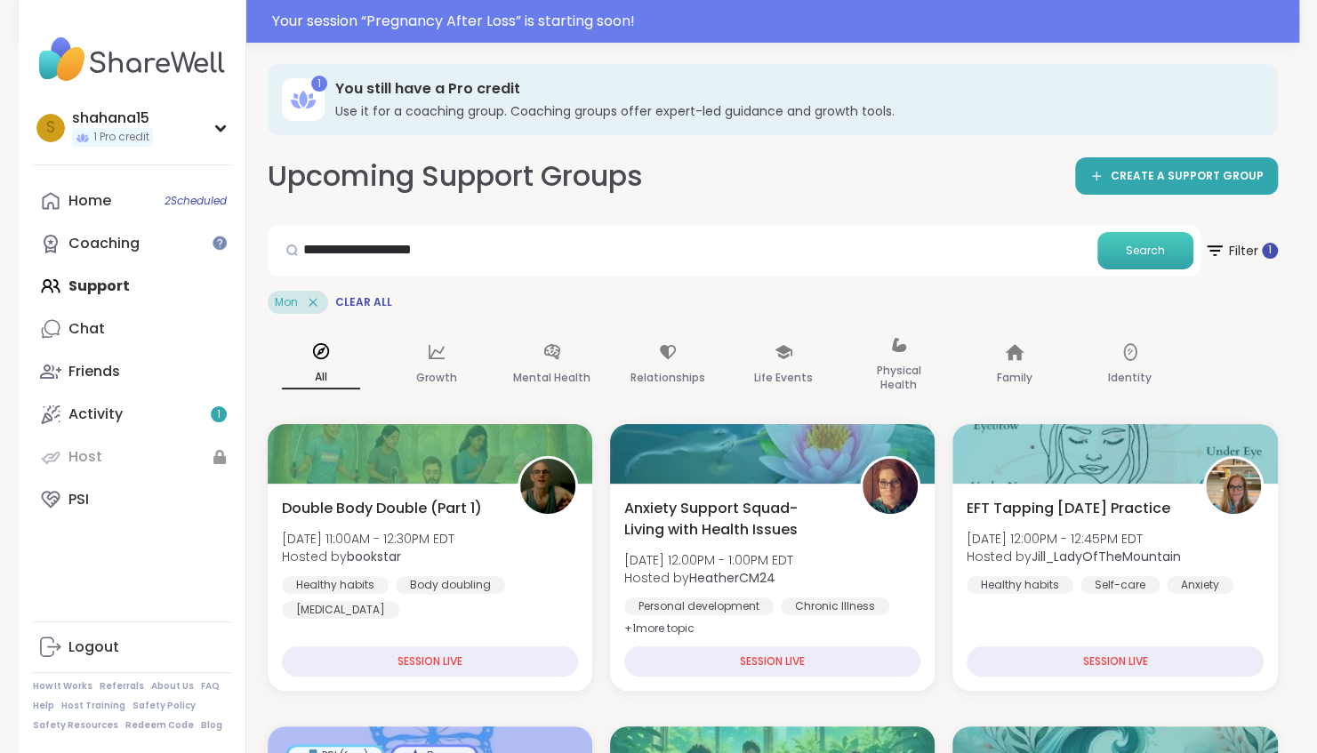
click at [1156, 244] on span "Search" at bounding box center [1145, 251] width 39 height 16
